Goal: Find contact information: Find contact information

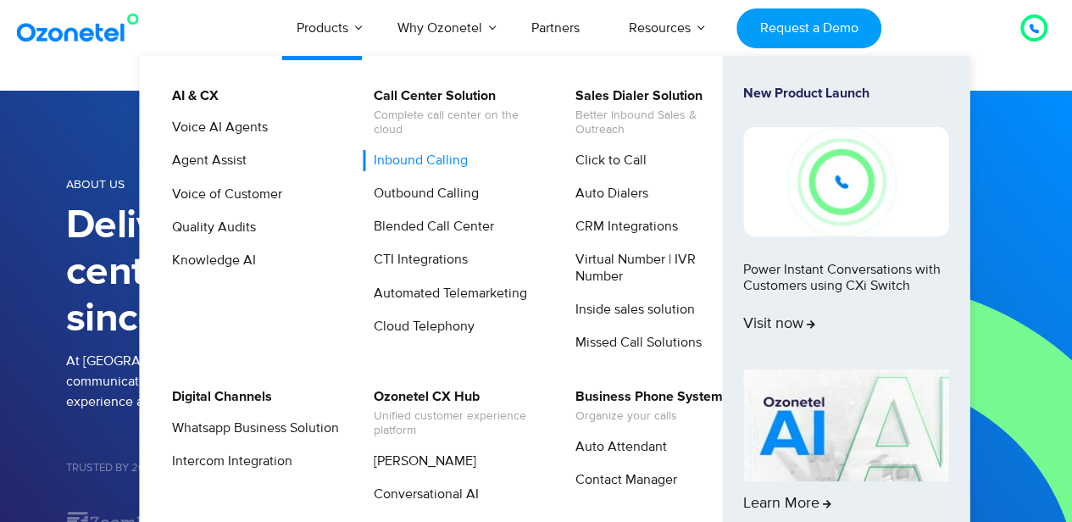
click at [396, 160] on link "Inbound Calling" at bounding box center [417, 160] width 108 height 21
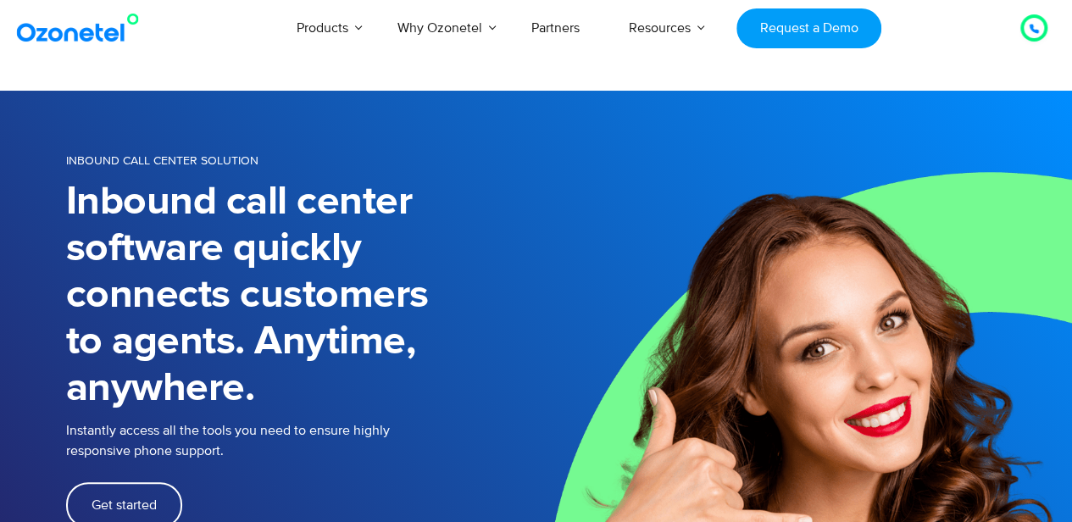
drag, startPoint x: 1075, startPoint y: 26, endPoint x: 1078, endPoint y: -84, distance: 110.2
